Goal: Task Accomplishment & Management: Manage account settings

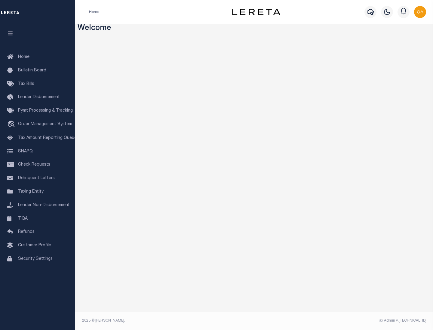
click at [38, 165] on span "Check Requests" at bounding box center [34, 165] width 32 height 4
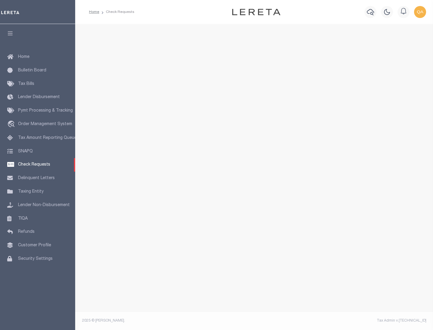
select select "50"
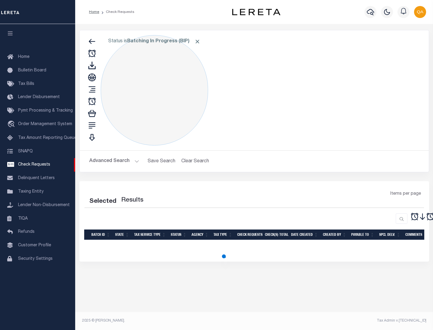
select select "50"
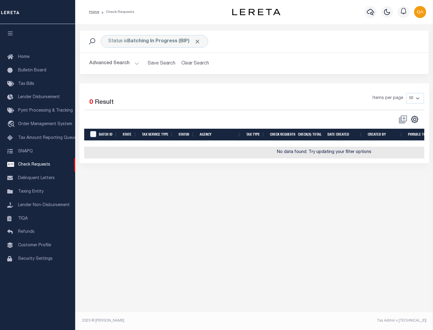
click at [197, 41] on span "Click to Remove" at bounding box center [197, 41] width 6 height 6
